Goal: Transaction & Acquisition: Download file/media

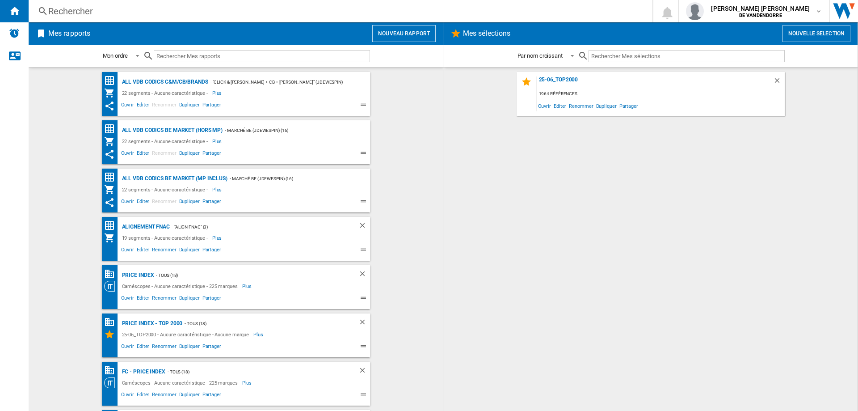
click at [63, 142] on wk-bookmarked-report "ALL VDB CODICS BE MARKET (hors MP) - Marché BE (jdewespin) (16) 22 segments - A…" at bounding box center [236, 142] width 397 height 44
click at [179, 127] on div "ALL VDB CODICS BE MARKET (hors MP)" at bounding box center [171, 130] width 103 height 11
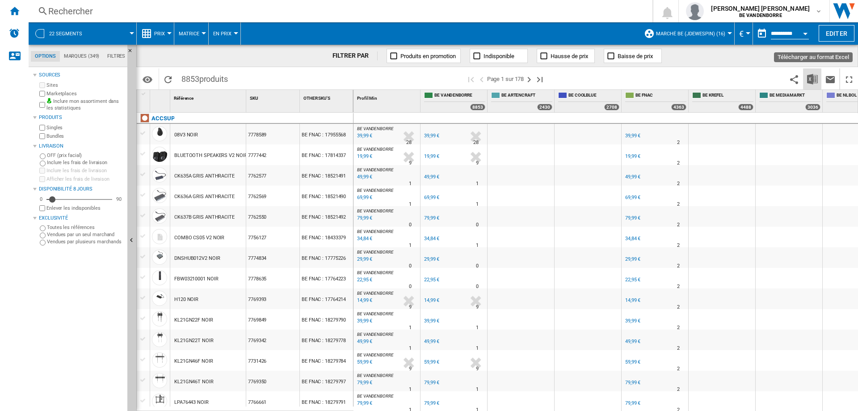
click at [820, 73] on button "Télécharger au format Excel" at bounding box center [813, 78] width 18 height 21
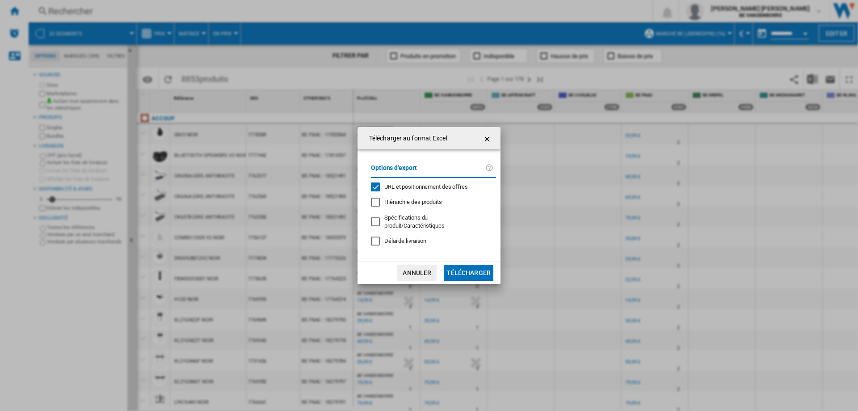
click at [423, 190] on span "URL et positionnement des offres" at bounding box center [427, 186] width 84 height 7
click at [462, 267] on button "Télécharger" at bounding box center [469, 273] width 50 height 16
